Goal: Task Accomplishment & Management: Complete application form

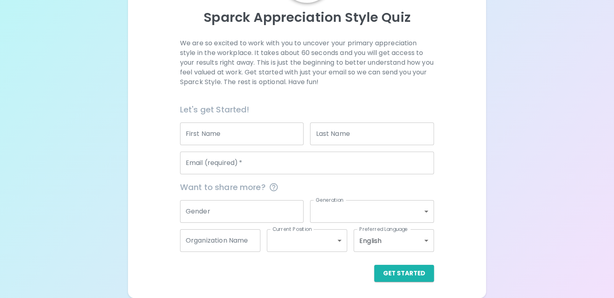
scroll to position [106, 0]
click at [277, 132] on input "First Name" at bounding box center [242, 133] width 124 height 23
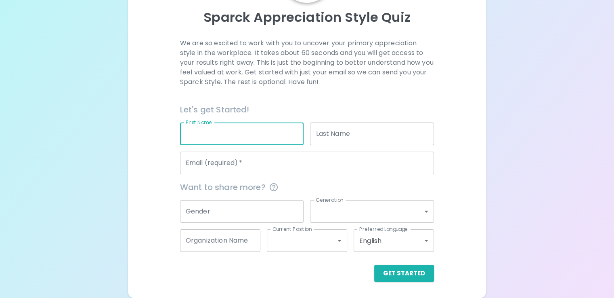
click at [345, 91] on div "We are so excited to work with you to uncover your primary appreciation style i…" at bounding box center [307, 70] width 254 height 65
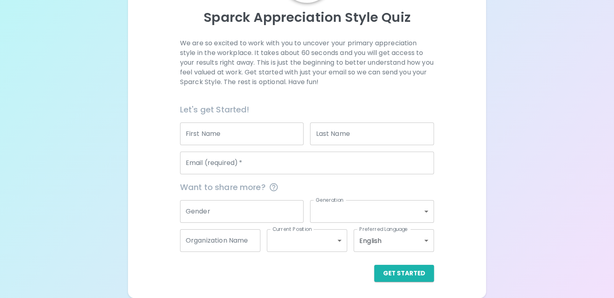
click at [285, 135] on input "First Name" at bounding box center [242, 133] width 124 height 23
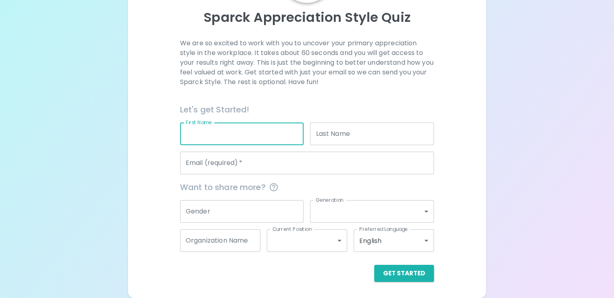
type input "Joy"
click at [340, 138] on input "Last Name" at bounding box center [372, 133] width 124 height 23
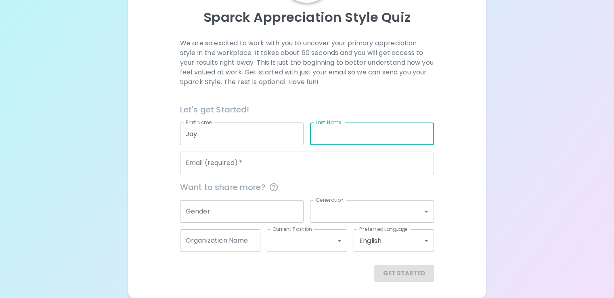
type input "Kotey"
click at [311, 164] on input "Email (required)   *" at bounding box center [307, 162] width 254 height 23
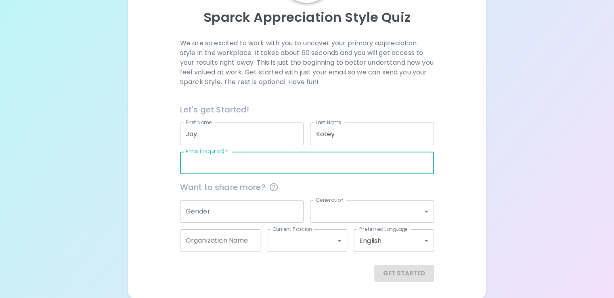
type input "[EMAIL_ADDRESS][DOMAIN_NAME]"
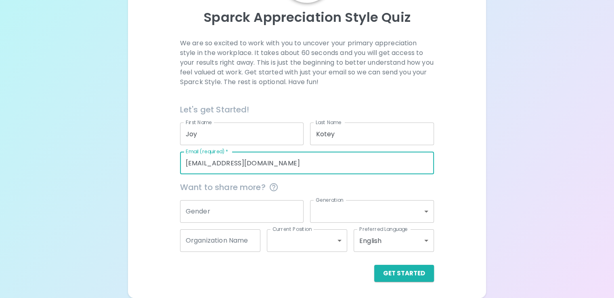
click at [271, 212] on input "Gender" at bounding box center [242, 211] width 124 height 23
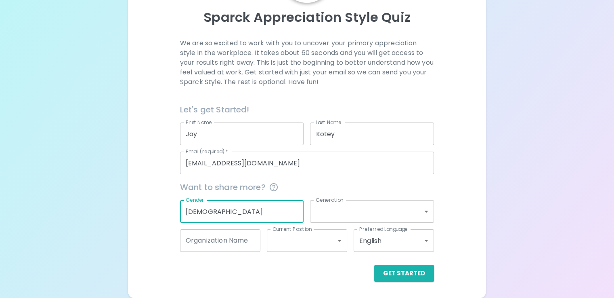
type input "[DEMOGRAPHIC_DATA]"
click at [329, 213] on body "Sparck Appreciation Style Quiz We are so excited to work with you to uncover yo…" at bounding box center [307, 105] width 614 height 385
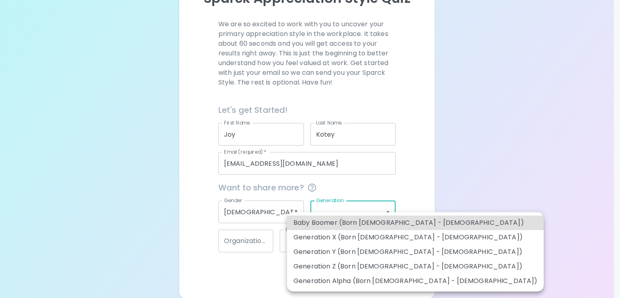
click at [341, 252] on li "Generation Y (Born [DEMOGRAPHIC_DATA] - [DEMOGRAPHIC_DATA])" at bounding box center [415, 251] width 257 height 15
type input "generation_y"
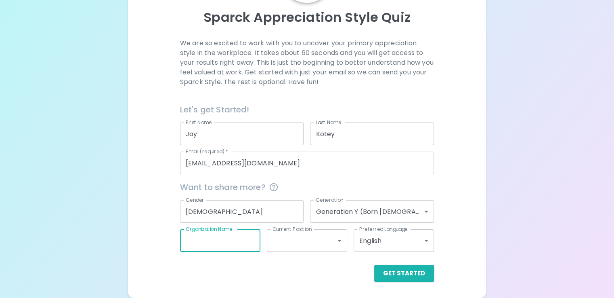
click at [244, 245] on input "Organization Name" at bounding box center [220, 240] width 80 height 23
click at [307, 242] on body "Sparck Appreciation Style Quiz We are so excited to work with you to uncover yo…" at bounding box center [307, 105] width 614 height 385
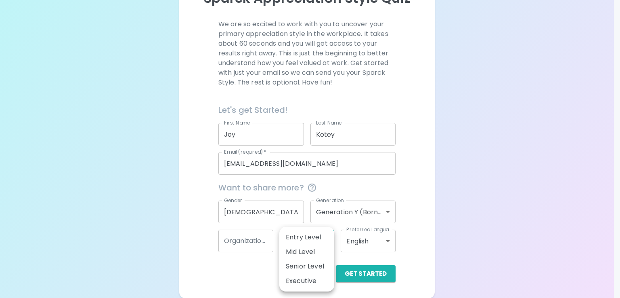
click at [310, 252] on li "Mid Level" at bounding box center [306, 251] width 55 height 15
type input "mid_level"
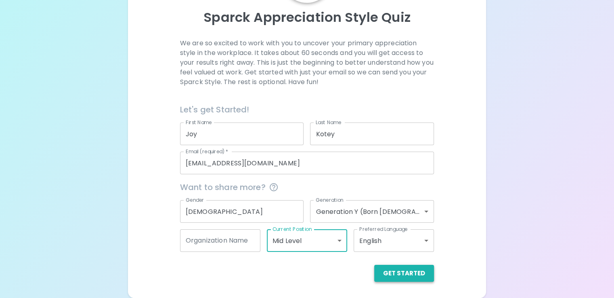
click at [374, 276] on button "Get Started" at bounding box center [404, 272] width 60 height 17
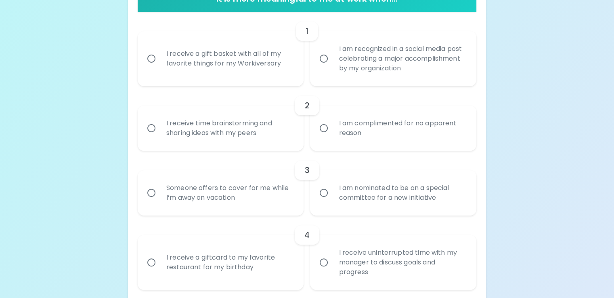
scroll to position [178, 0]
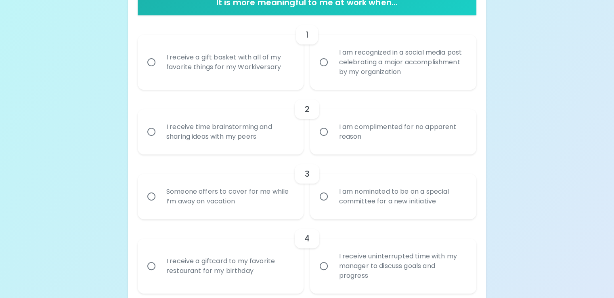
click at [326, 140] on input "I am complimented for no apparent reason" at bounding box center [323, 131] width 17 height 17
radio input "true"
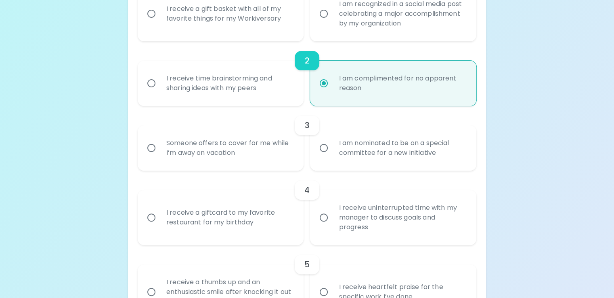
scroll to position [243, 0]
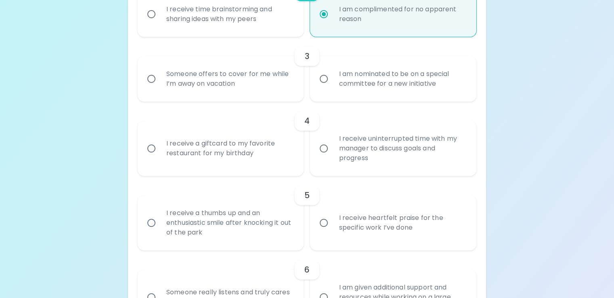
scroll to position [307, 0]
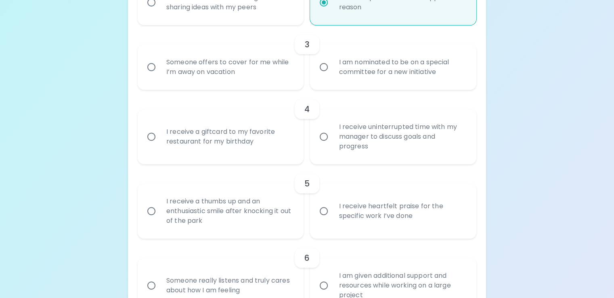
radio input "true"
click at [323, 76] on input "I am nominated to be on a special committee for a new initiative" at bounding box center [323, 67] width 17 height 17
radio input "true"
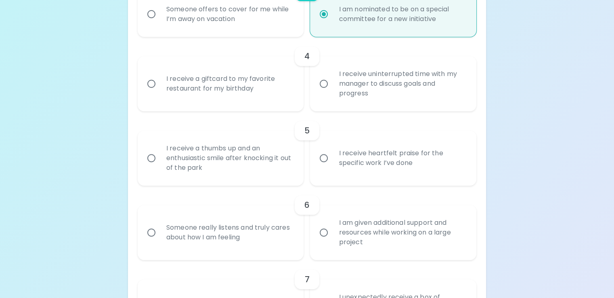
scroll to position [372, 0]
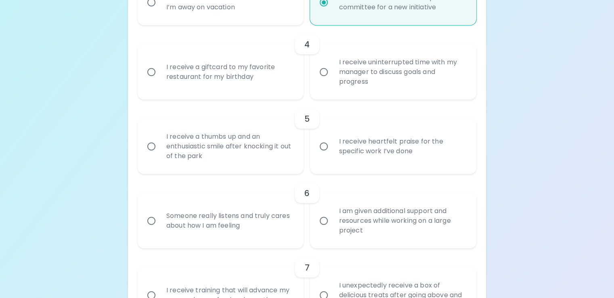
radio input "true"
click at [160, 80] on input "I receive a giftcard to my favorite restaurant for my birthday" at bounding box center [151, 71] width 17 height 17
radio input "false"
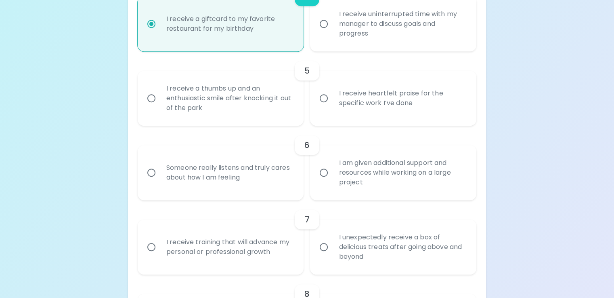
scroll to position [437, 0]
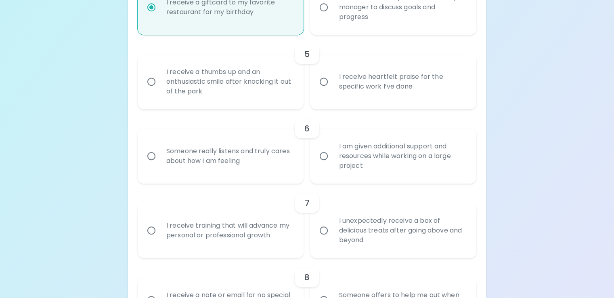
radio input "true"
click at [322, 90] on input "I receive heartfelt praise for the specific work I’ve done" at bounding box center [323, 81] width 17 height 17
radio input "false"
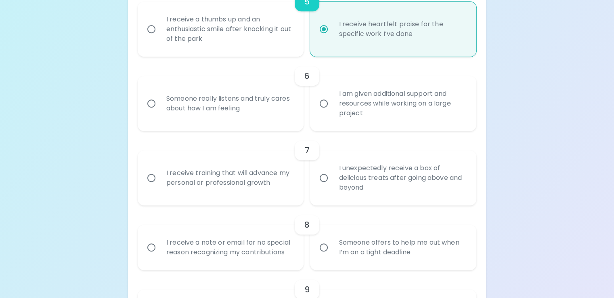
scroll to position [501, 0]
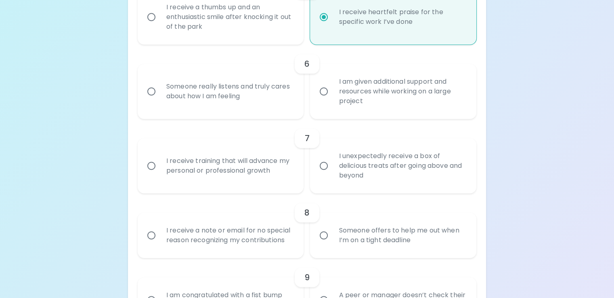
radio input "true"
click at [160, 100] on input "Someone really listens and truly cares about how I am feeling" at bounding box center [151, 91] width 17 height 17
radio input "false"
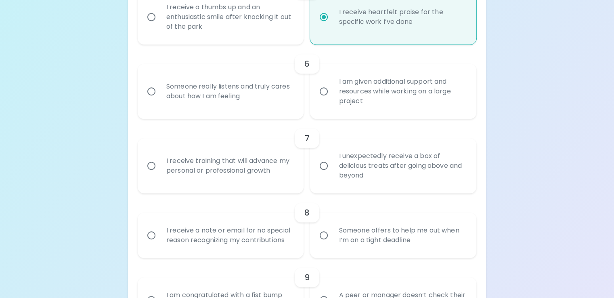
radio input "false"
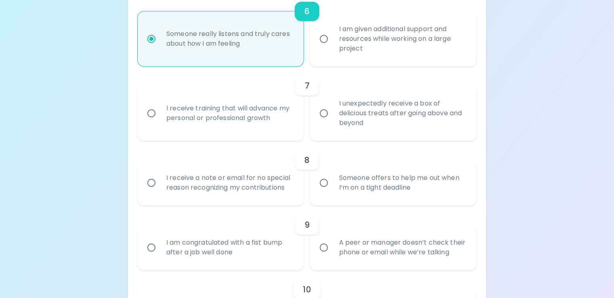
scroll to position [566, 0]
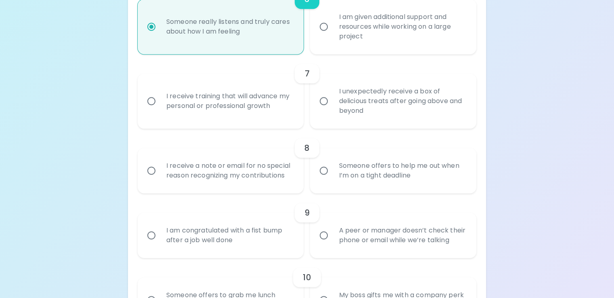
radio input "true"
click at [160, 109] on input "I receive training that will advance my personal or professional growth" at bounding box center [151, 100] width 17 height 17
radio input "false"
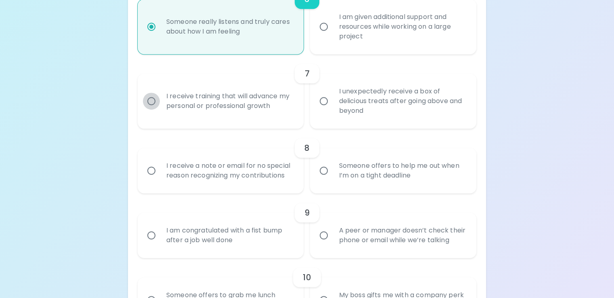
radio input "false"
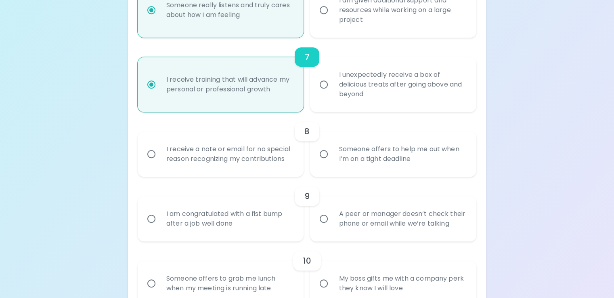
scroll to position [630, 0]
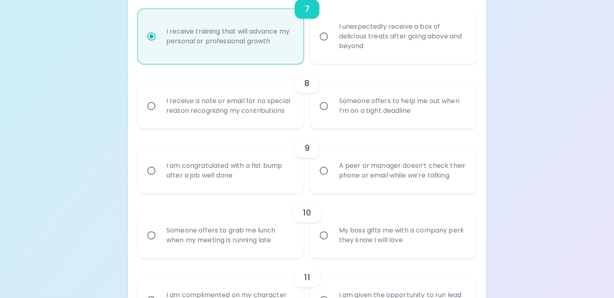
radio input "true"
click at [160, 114] on input "I receive a note or email for no special reason recognizing my contributions" at bounding box center [151, 105] width 17 height 17
radio input "false"
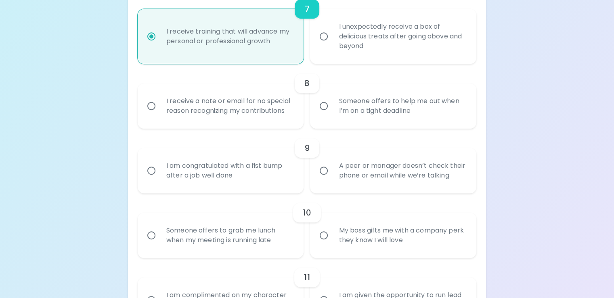
radio input "false"
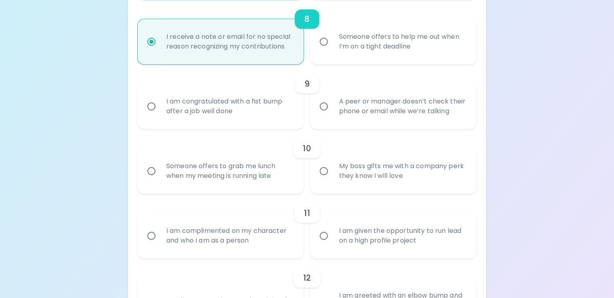
scroll to position [695, 0]
radio input "true"
click at [327, 114] on input "A peer or manager doesn’t check their phone or email while we’re talking" at bounding box center [323, 105] width 17 height 17
radio input "false"
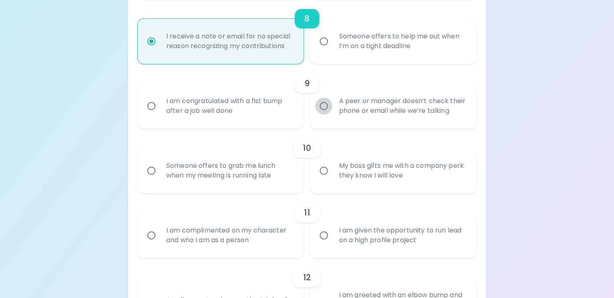
radio input "false"
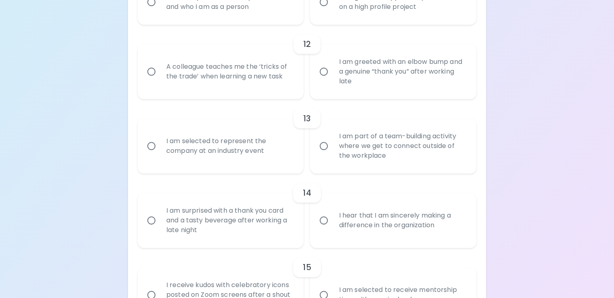
scroll to position [945, 0]
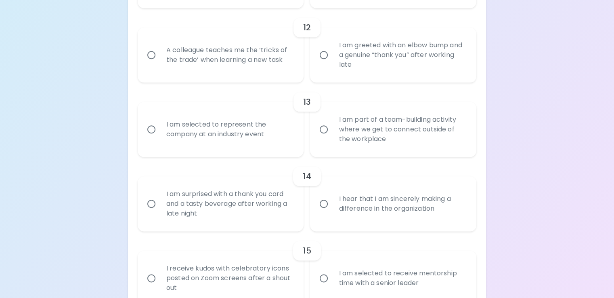
radio input "true"
radio input "false"
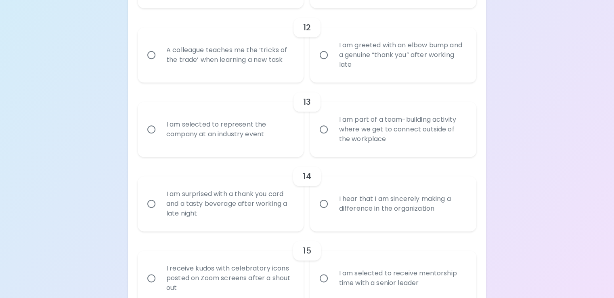
radio input "false"
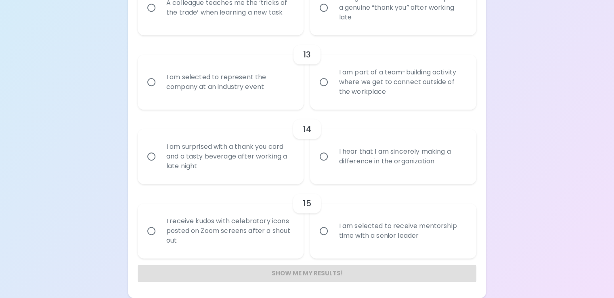
scroll to position [1009, 0]
radio input "true"
radio input "false"
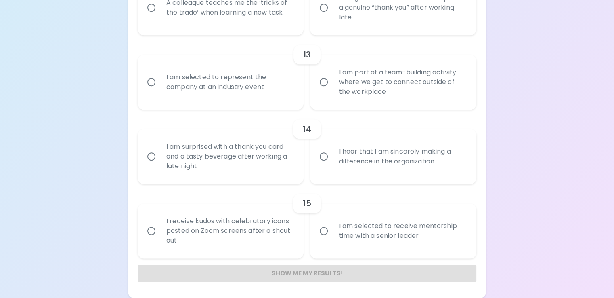
radio input "false"
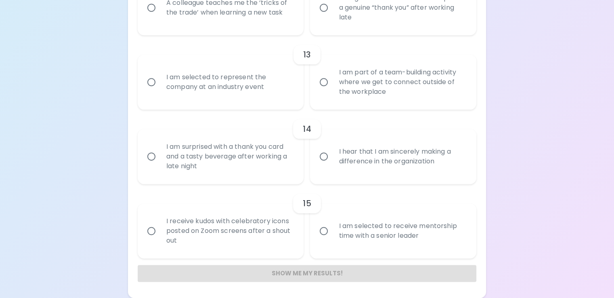
radio input "false"
radio input "true"
click at [160, 90] on input "I am selected to represent the company at an industry event" at bounding box center [151, 81] width 17 height 17
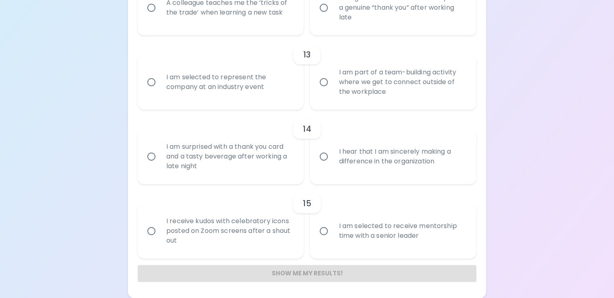
radio input "false"
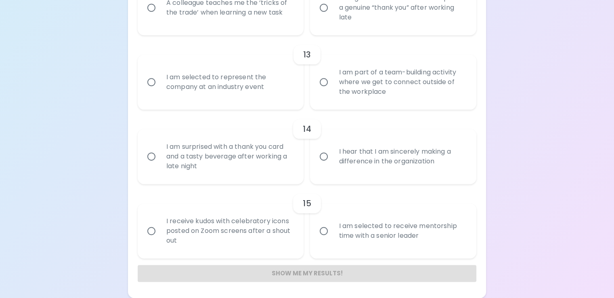
radio input "false"
radio input "true"
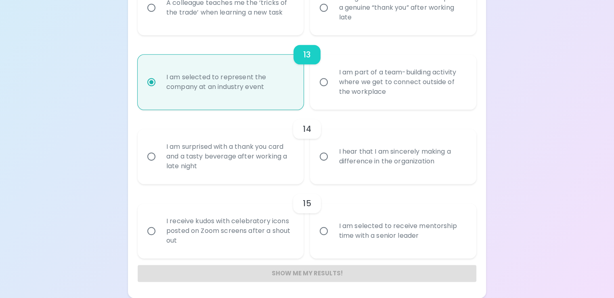
scroll to position [1138, 0]
radio input "true"
click at [160, 16] on input "A colleague teaches me the ‘tricks of the trade’ when learning a new task" at bounding box center [151, 7] width 17 height 17
radio input "false"
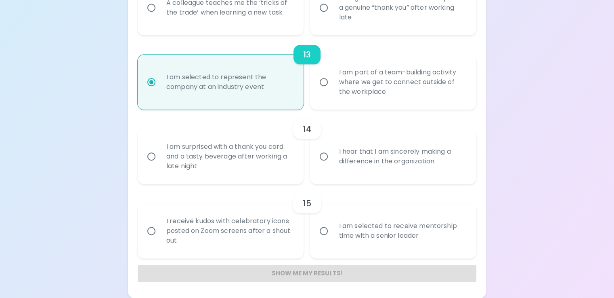
radio input "false"
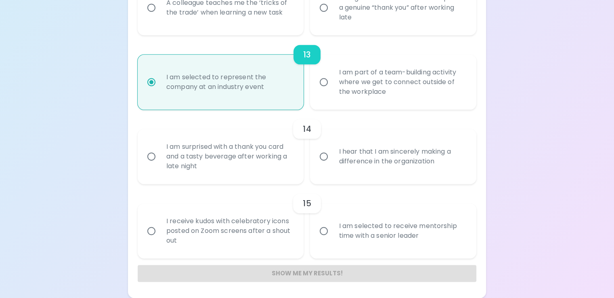
radio input "false"
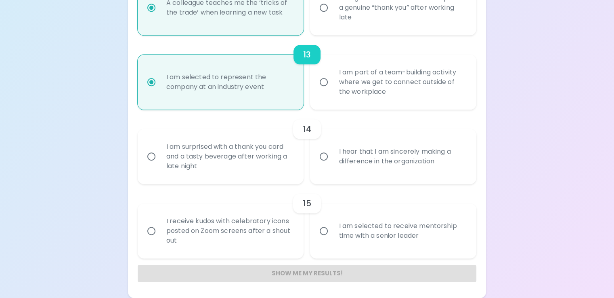
scroll to position [1203, 0]
radio input "true"
click at [323, 165] on input "I hear that I am sincerely making a difference in the organization" at bounding box center [323, 156] width 17 height 17
radio input "false"
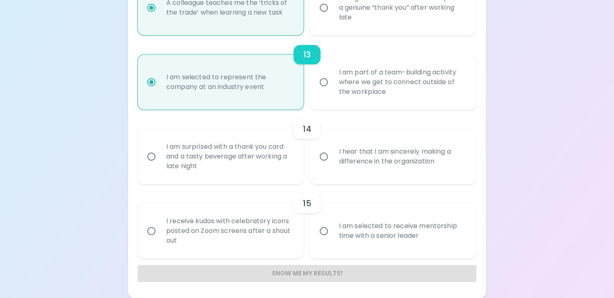
radio input "false"
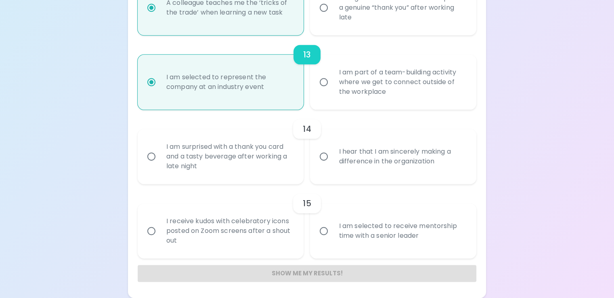
radio input "false"
radio input "true"
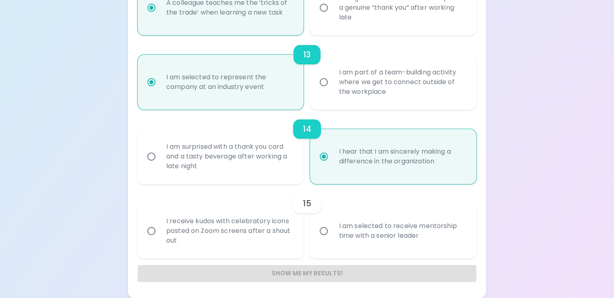
scroll to position [1250, 0]
radio input "true"
click at [326, 222] on input "I am selected to receive mentorship time with a senior leader" at bounding box center [323, 230] width 17 height 17
radio input "false"
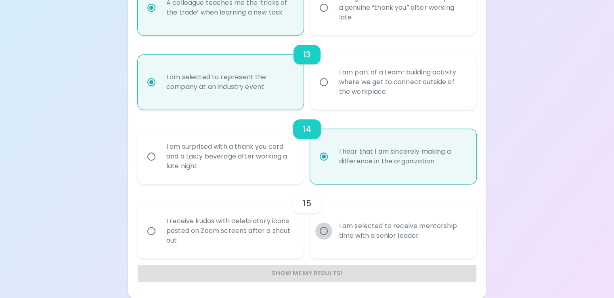
radio input "false"
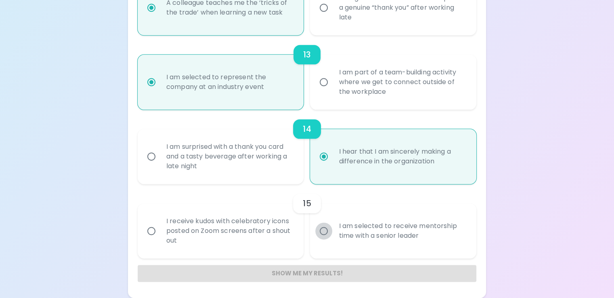
radio input "false"
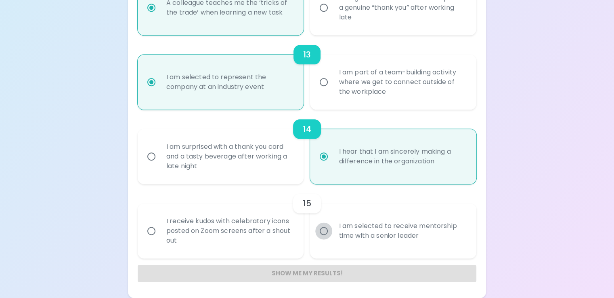
radio input "false"
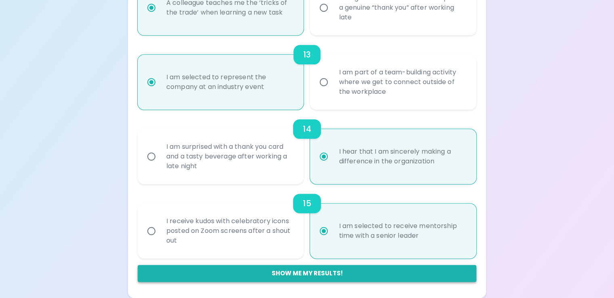
radio input "true"
click at [311, 273] on button "Show me my results!" at bounding box center [307, 272] width 339 height 17
radio input "false"
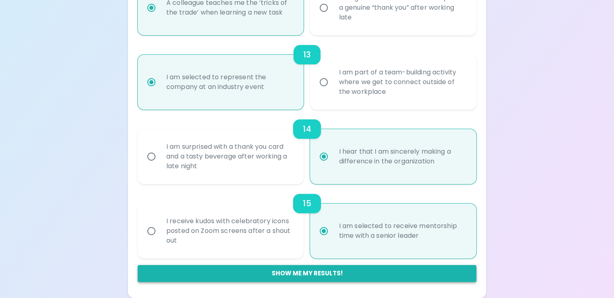
radio input "false"
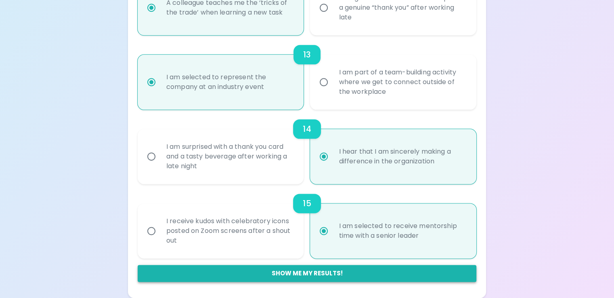
radio input "false"
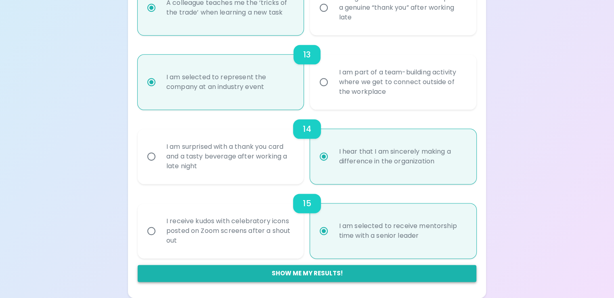
radio input "false"
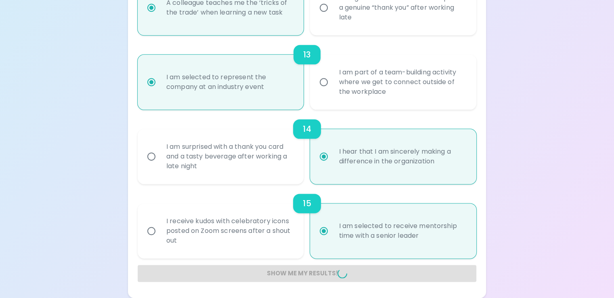
radio input "false"
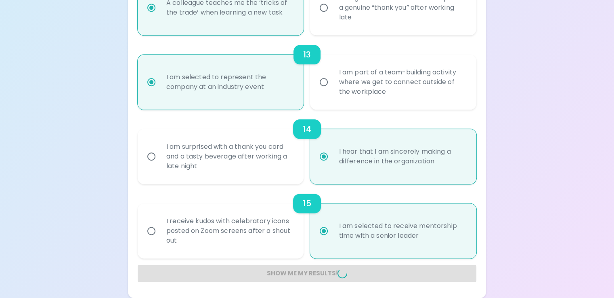
radio input "false"
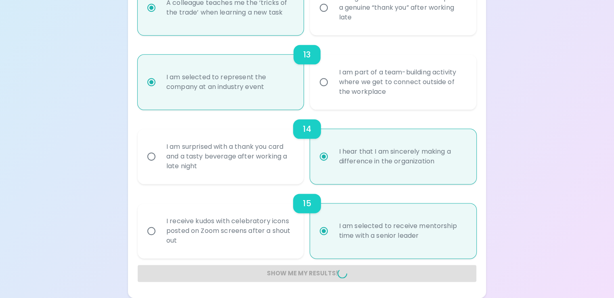
radio input "false"
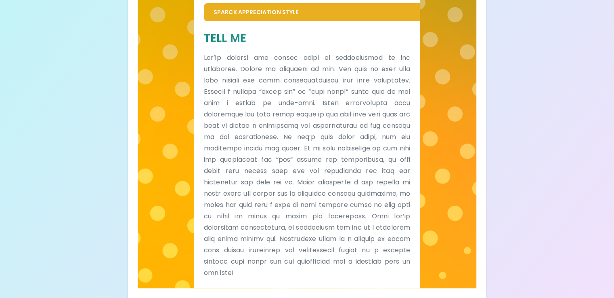
scroll to position [183, 0]
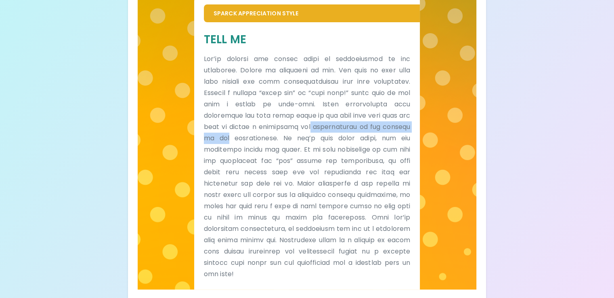
drag, startPoint x: 613, startPoint y: 172, endPoint x: 613, endPoint y: 183, distance: 10.9
click at [613, 183] on div "Your Sparck Appreciation Style Results Check your email for the full results! D…" at bounding box center [307, 65] width 614 height 497
click at [600, 206] on div "Your Sparck Appreciation Style Results Check your email for the full results! D…" at bounding box center [307, 65] width 614 height 497
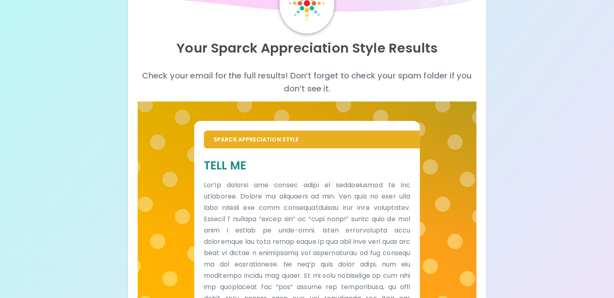
scroll to position [0, 0]
